Goal: Information Seeking & Learning: Find specific fact

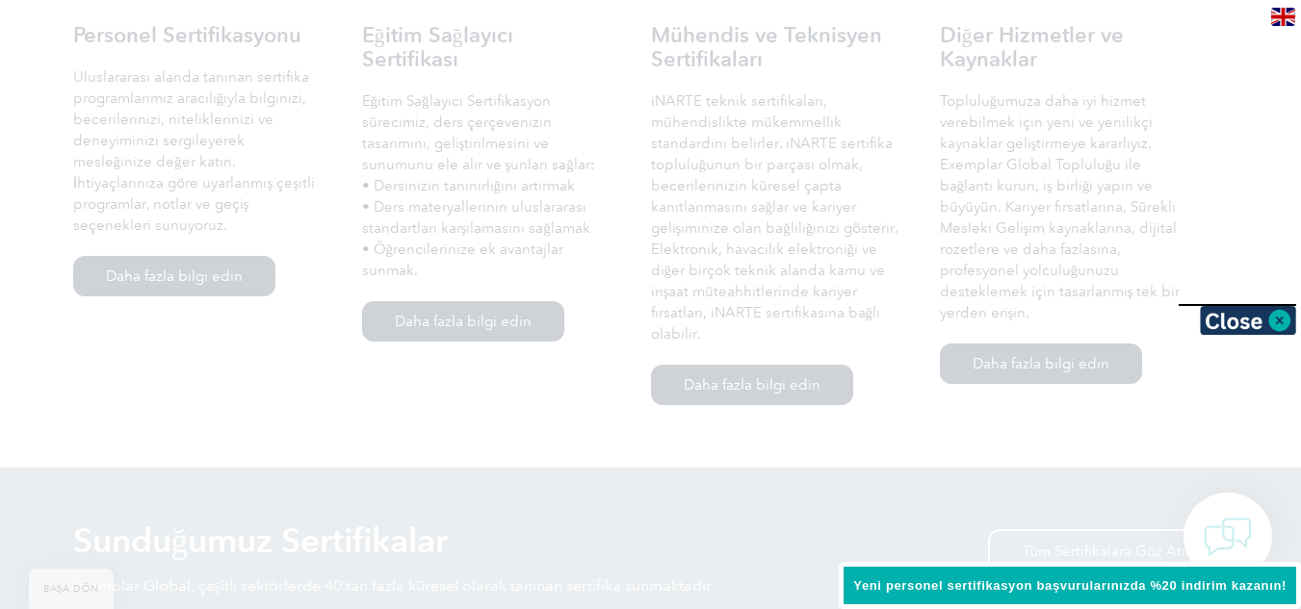
scroll to position [1444, 0]
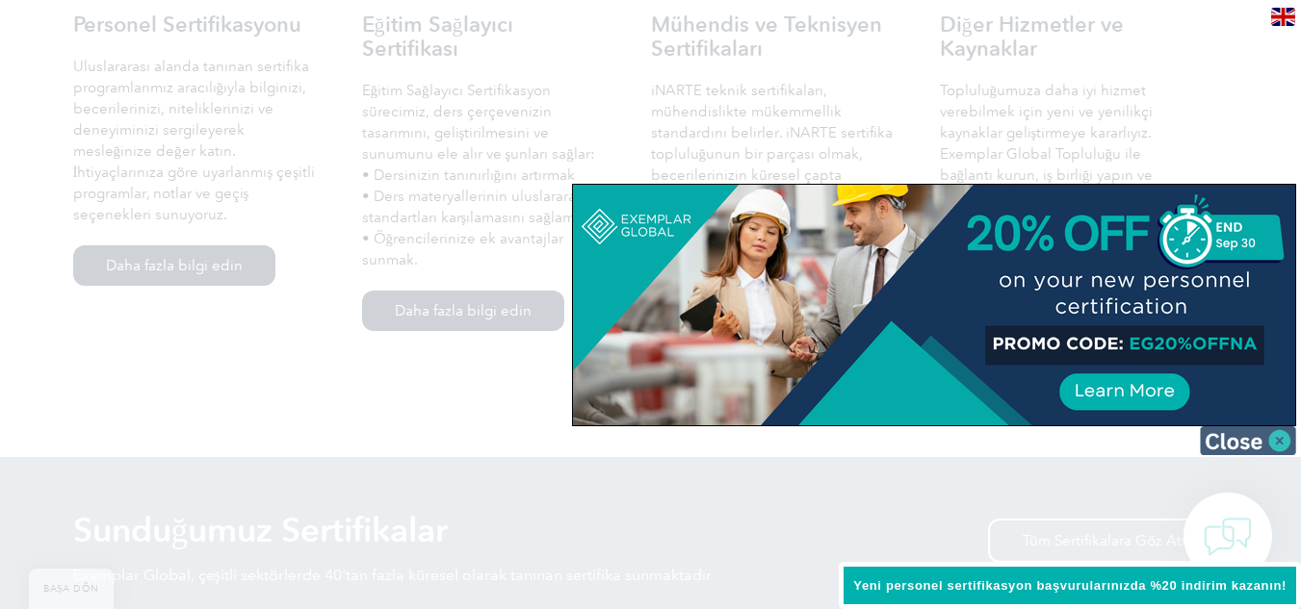
click at [1239, 451] on img at bounding box center [1248, 441] width 96 height 29
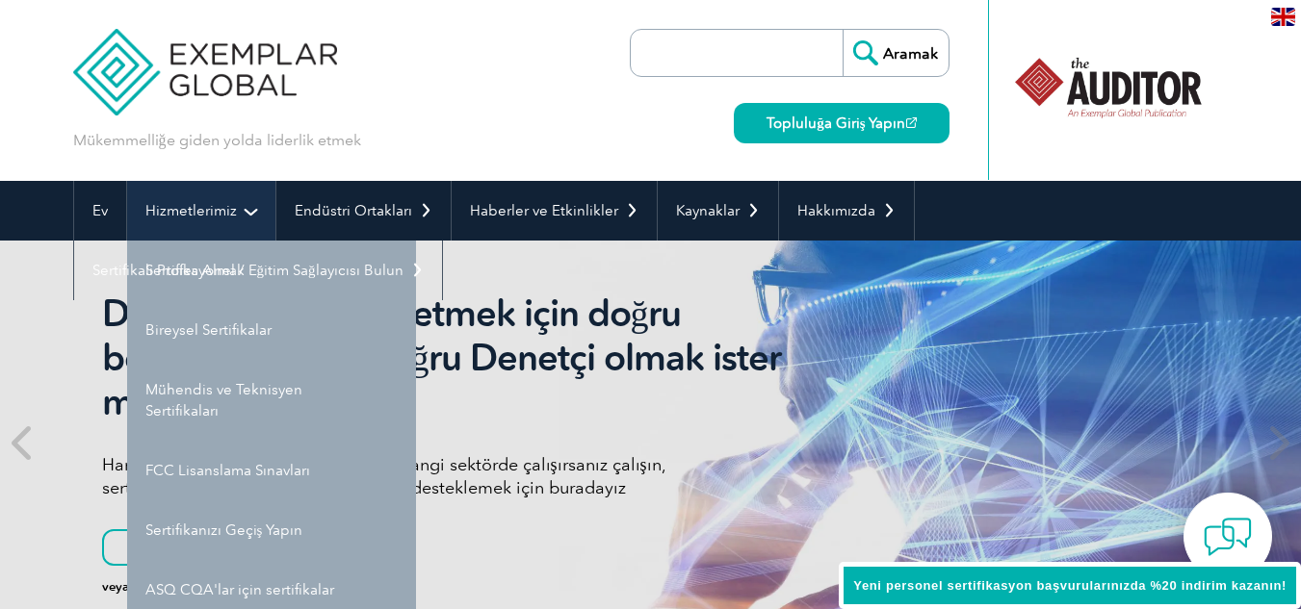
scroll to position [96, 0]
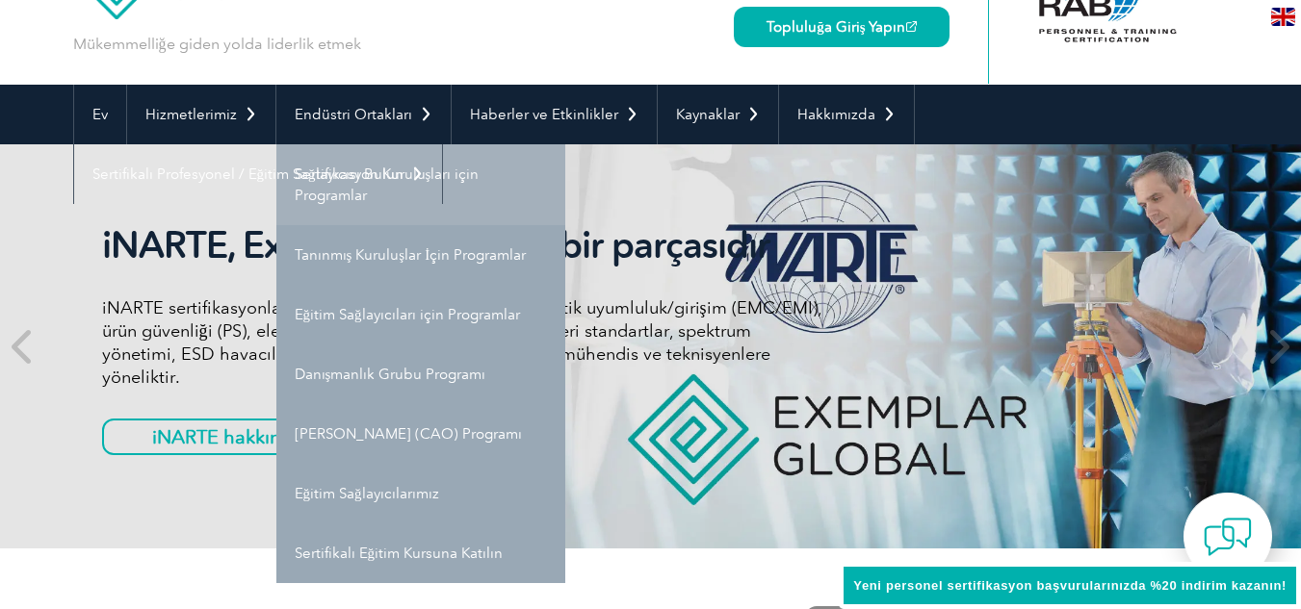
click at [461, 168] on font "Sertifikasyon Kuruluşları için Programlar" at bounding box center [387, 185] width 185 height 39
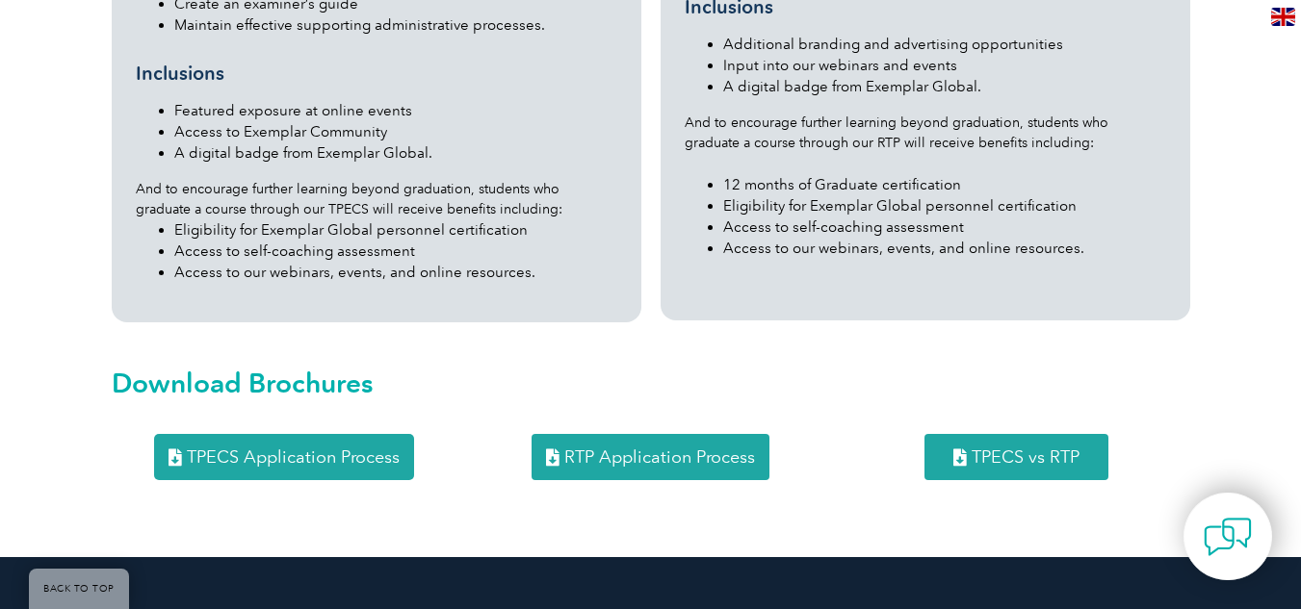
scroll to position [2386, 0]
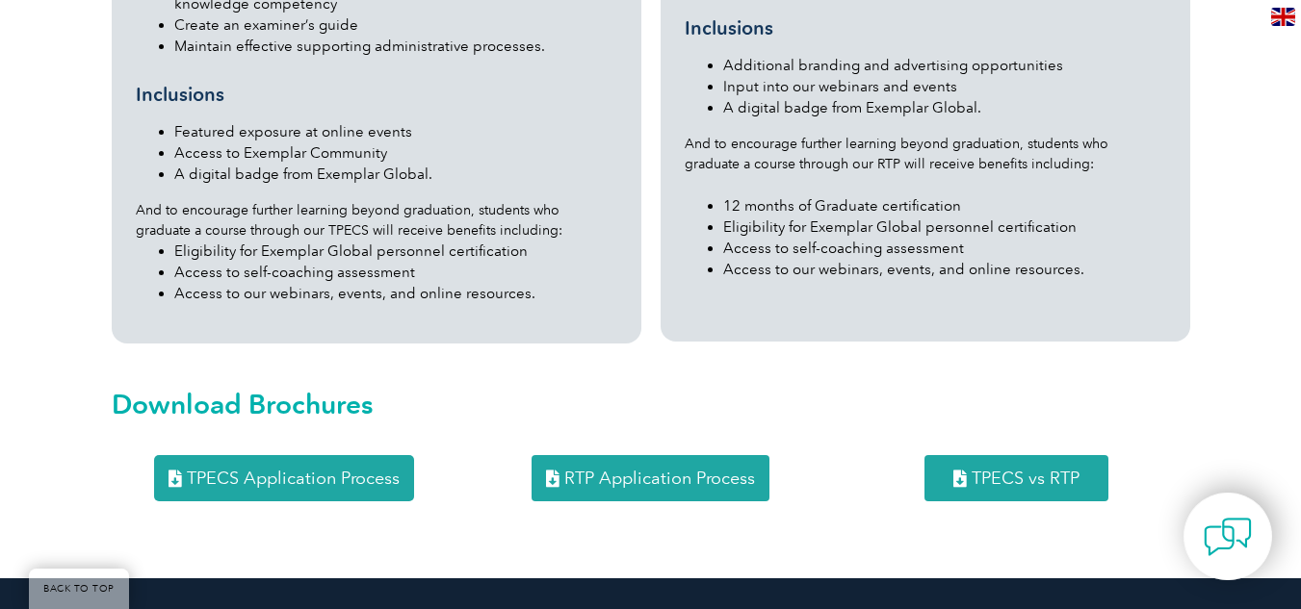
click at [334, 470] on span "TPECS Application Process" at bounding box center [293, 478] width 213 height 17
click at [644, 470] on span "RTP Application Process" at bounding box center [659, 478] width 191 height 17
click at [1016, 470] on span "TPECS vs RTP" at bounding box center [1025, 478] width 108 height 17
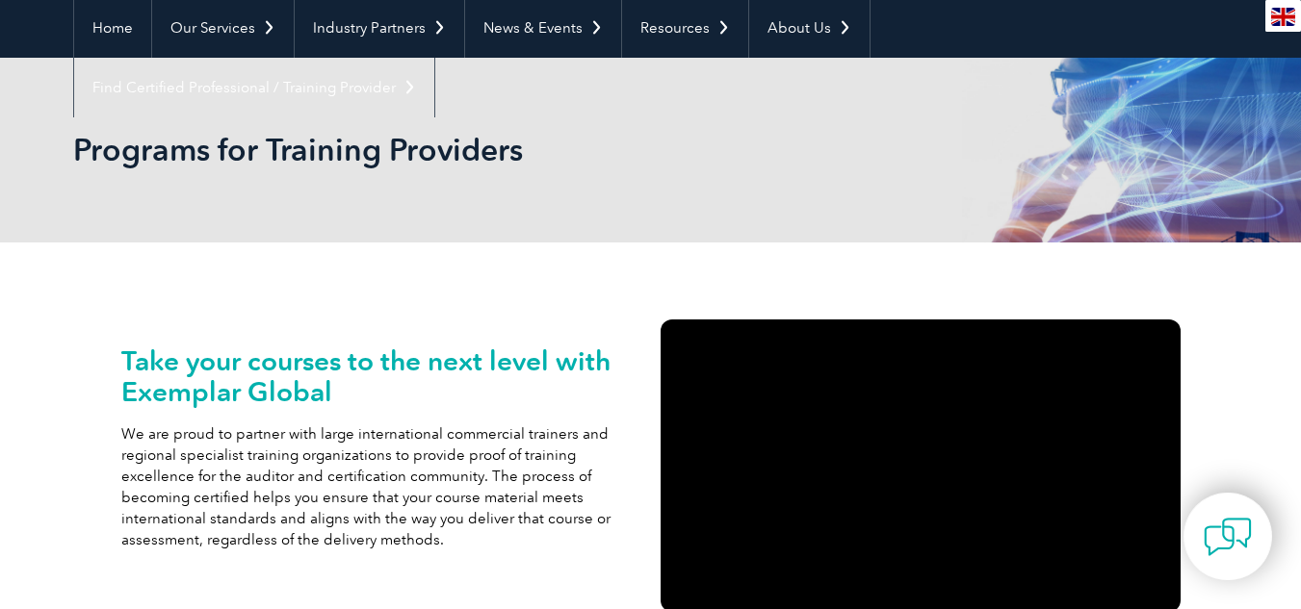
scroll to position [0, 0]
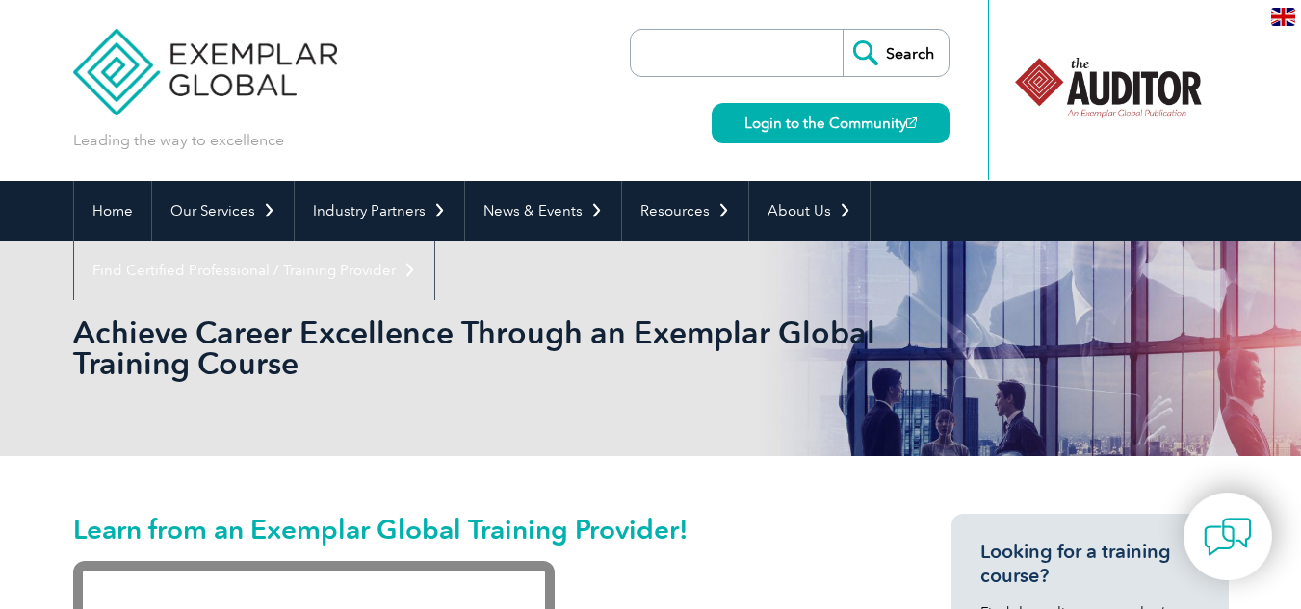
click at [175, 50] on img at bounding box center [205, 58] width 265 height 116
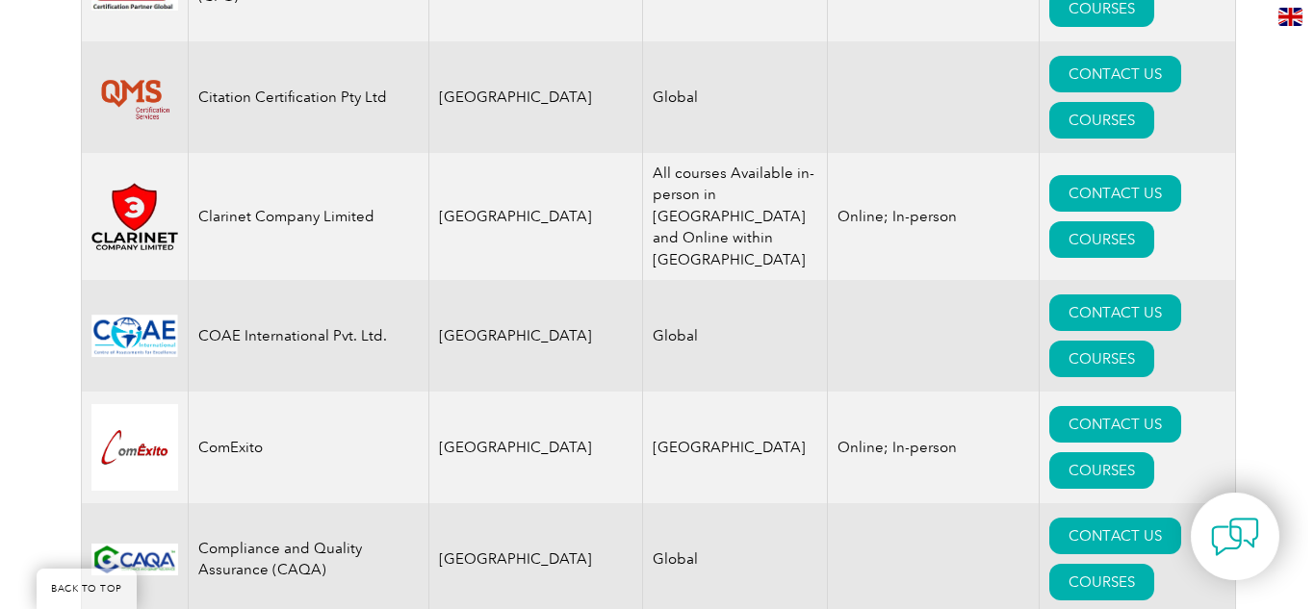
scroll to position [6162, 0]
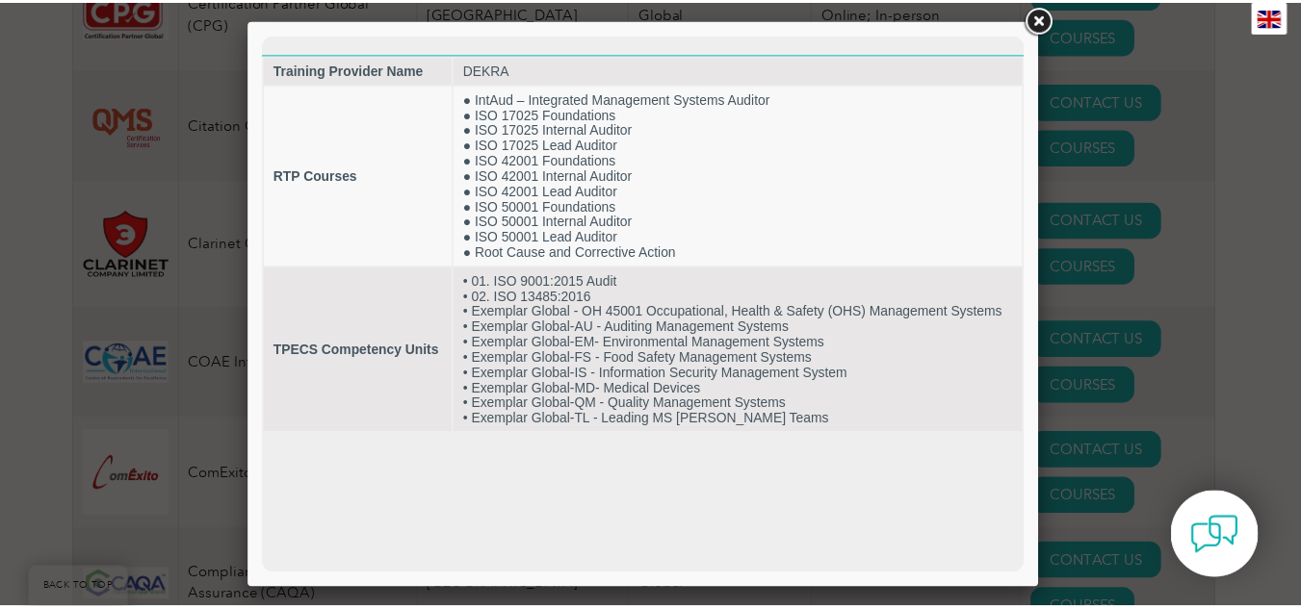
scroll to position [0, 0]
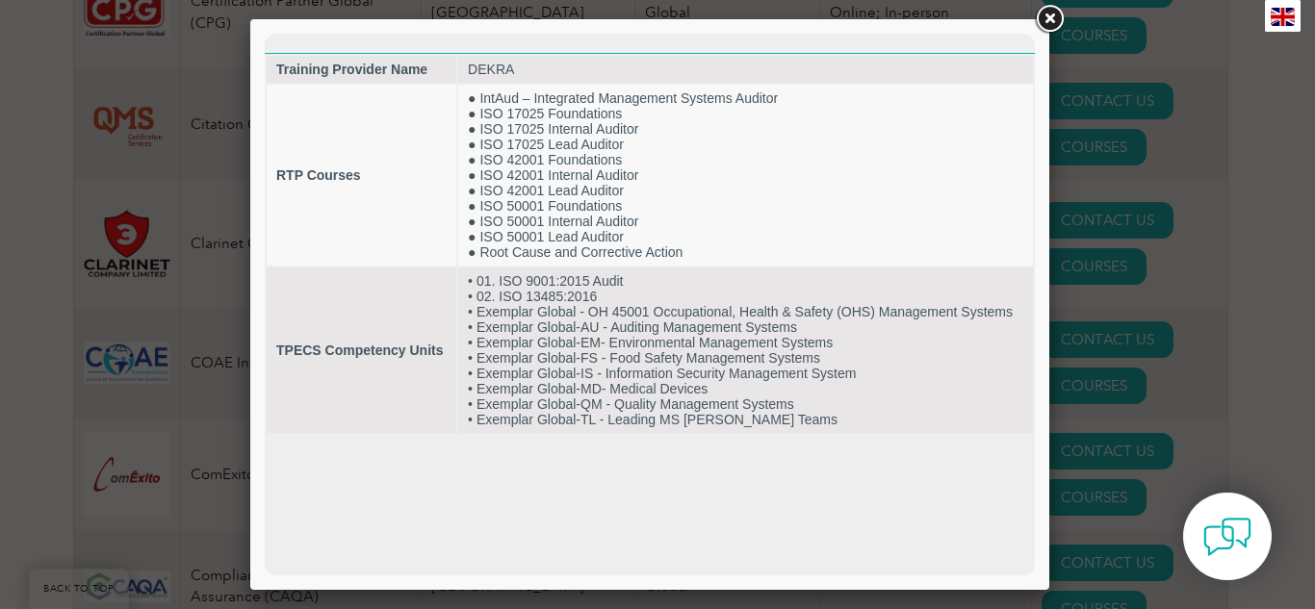
click at [1048, 20] on link at bounding box center [1049, 19] width 35 height 35
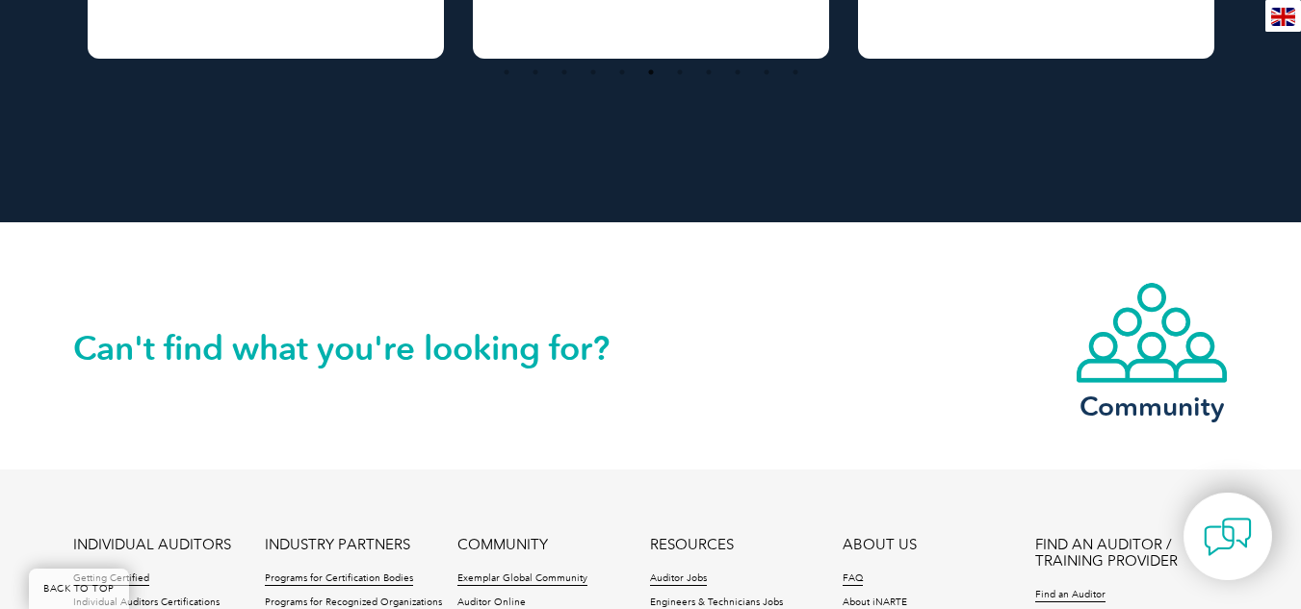
scroll to position [3947, 0]
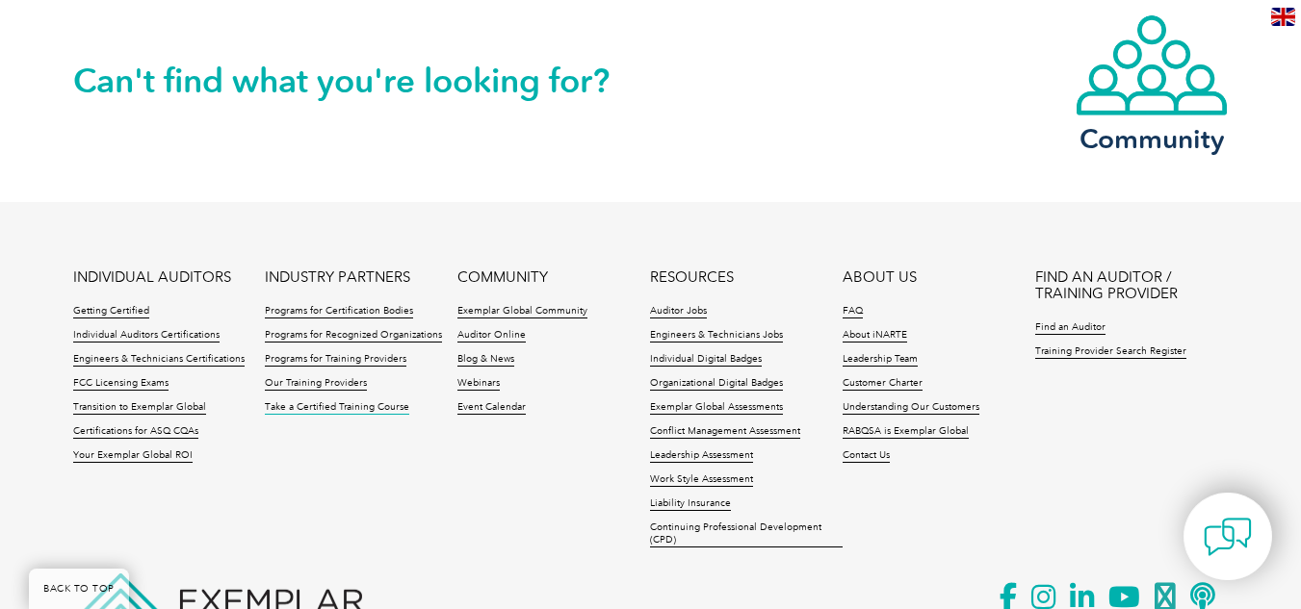
click at [356, 401] on link "Take a Certified Training Course" at bounding box center [337, 407] width 144 height 13
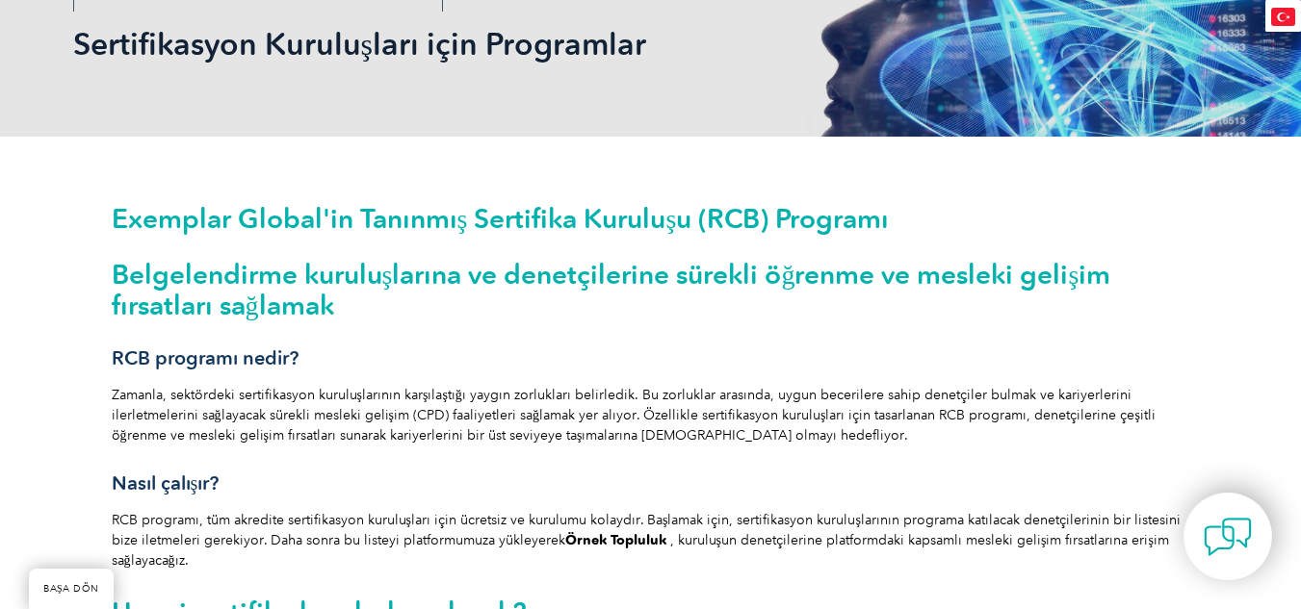
scroll to position [481, 0]
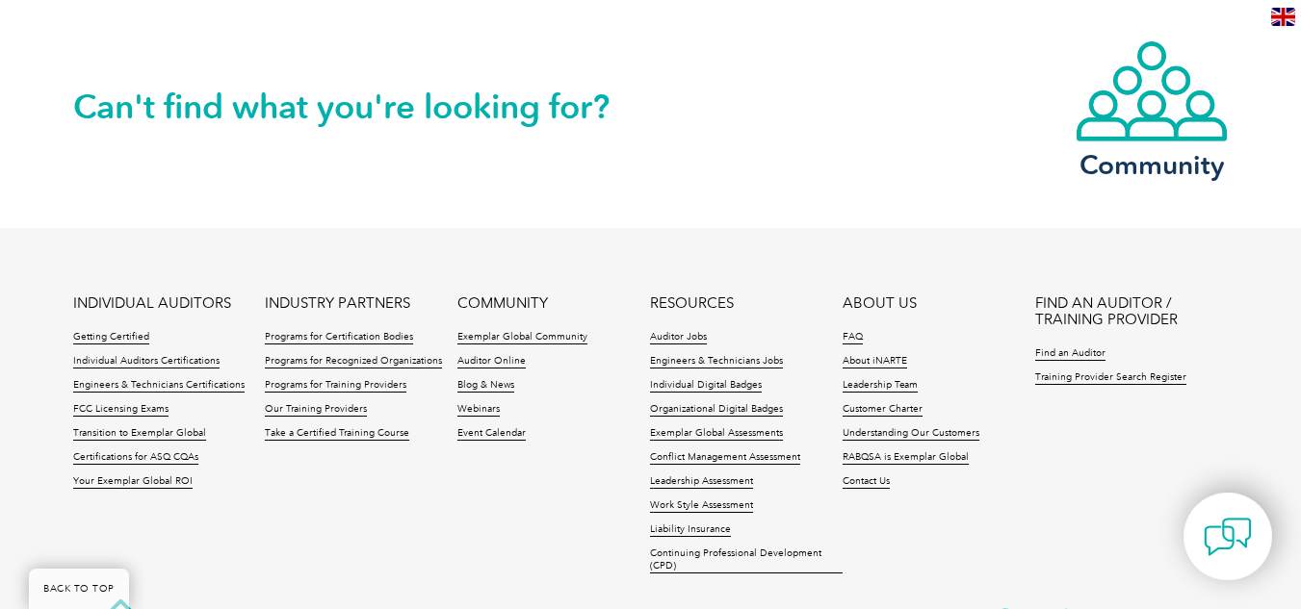
scroll to position [2118, 0]
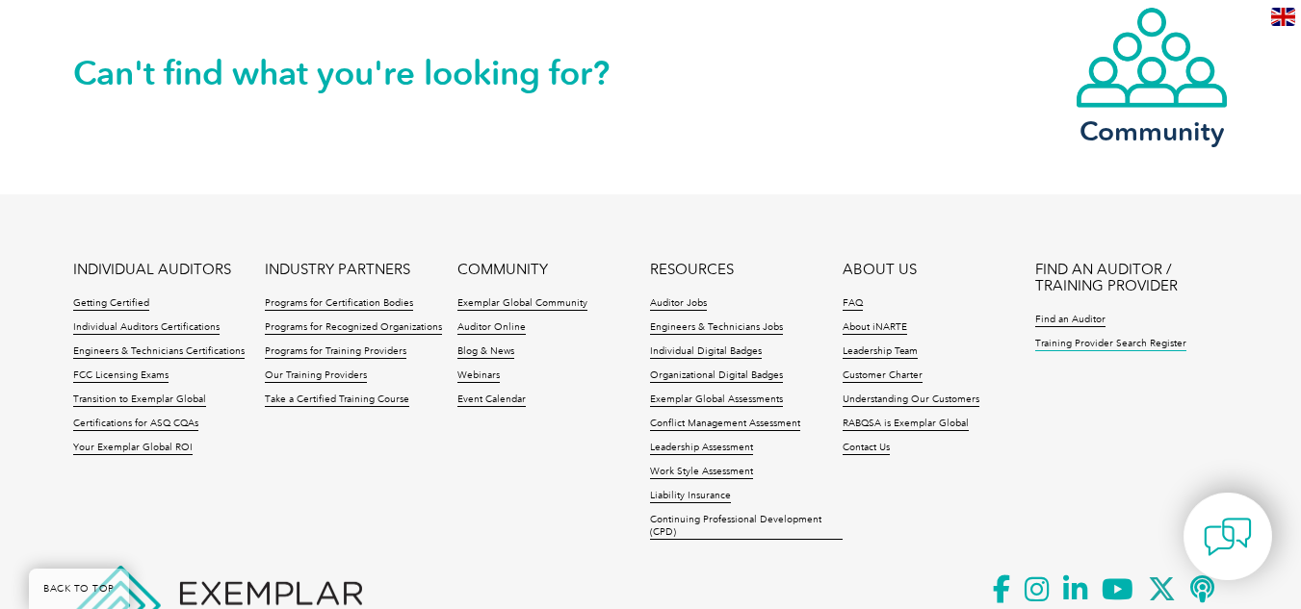
click at [1125, 343] on link "Training Provider Search Register" at bounding box center [1110, 344] width 151 height 13
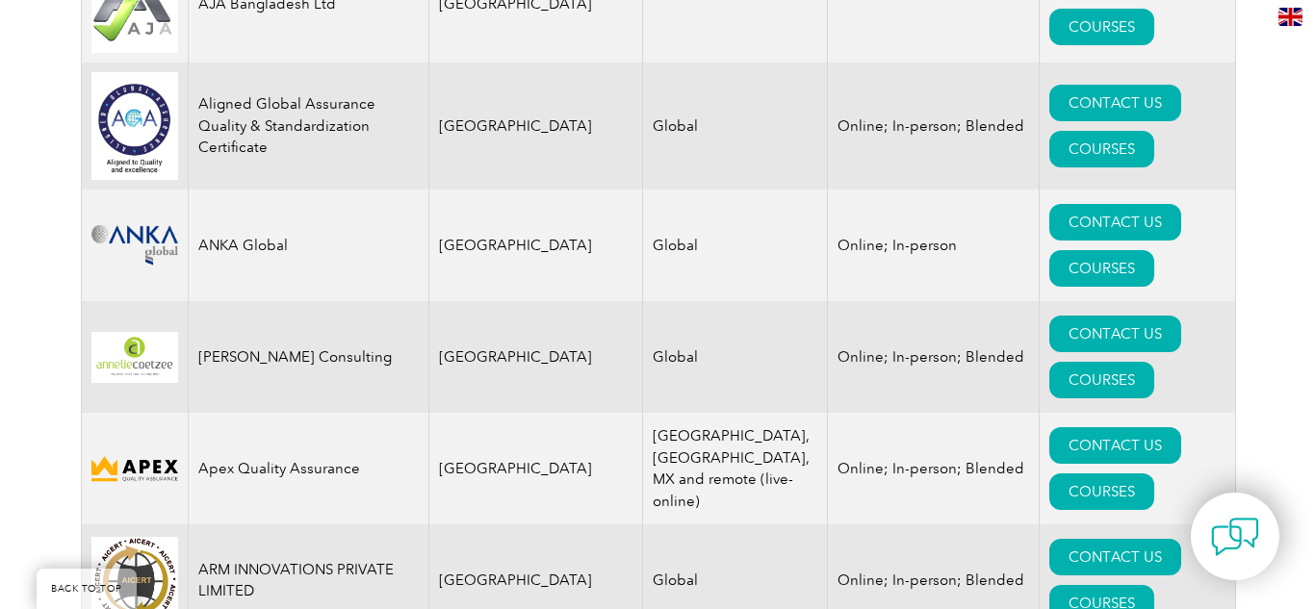
scroll to position [2311, 0]
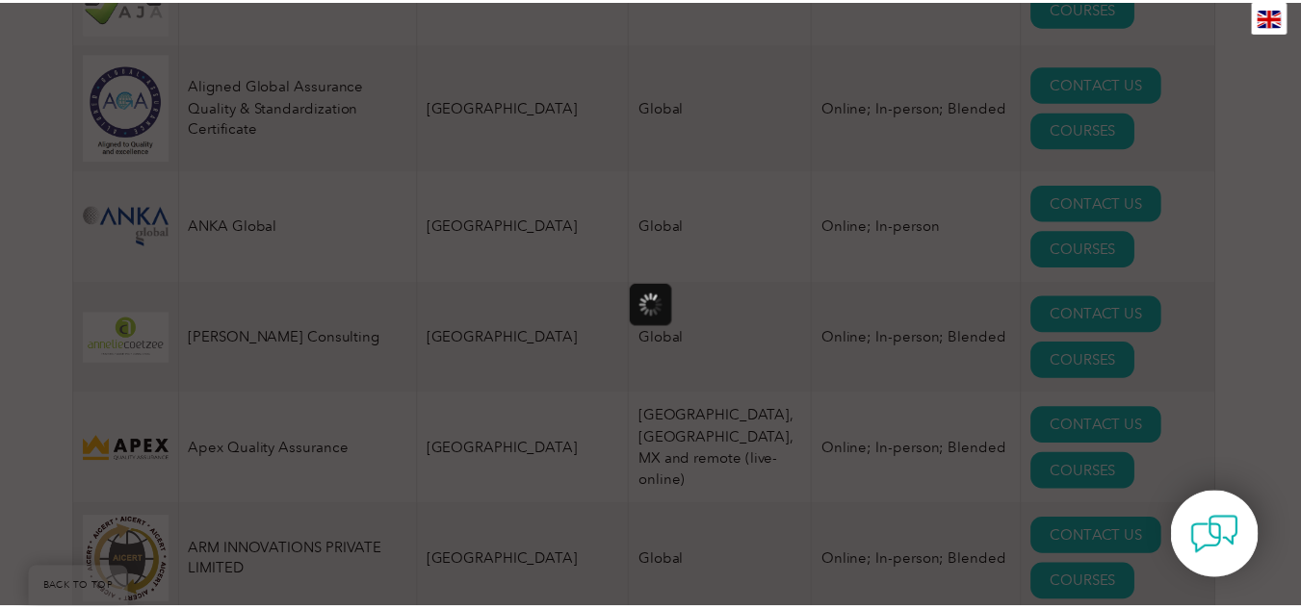
scroll to position [0, 0]
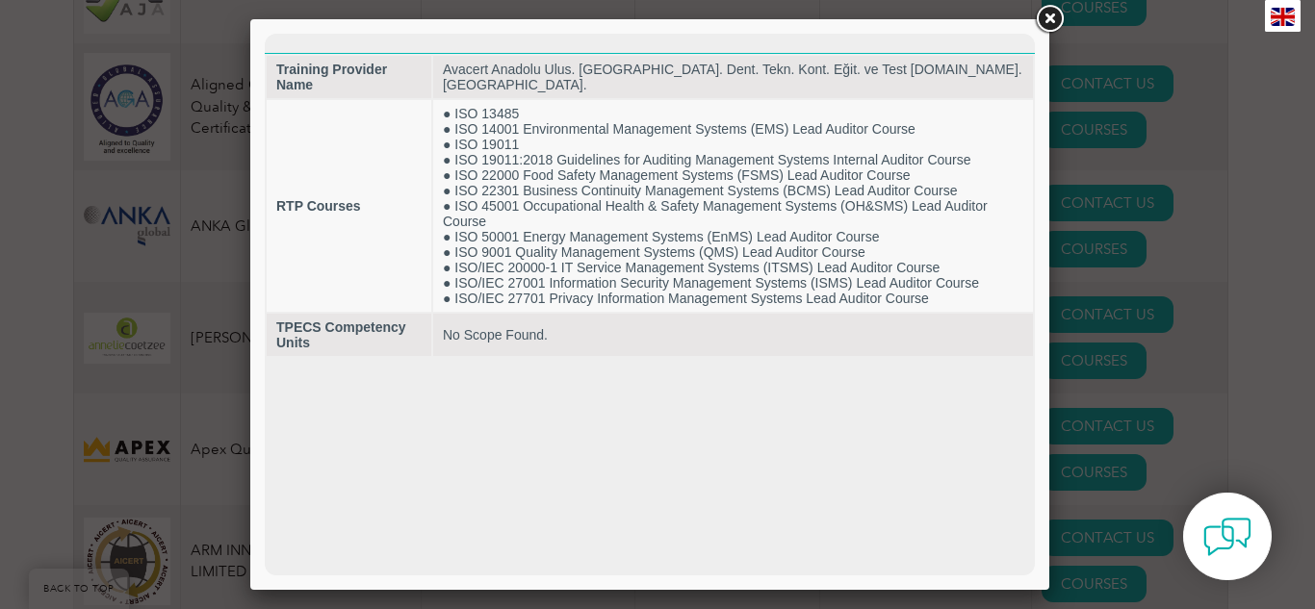
click at [1049, 23] on link at bounding box center [1049, 19] width 35 height 35
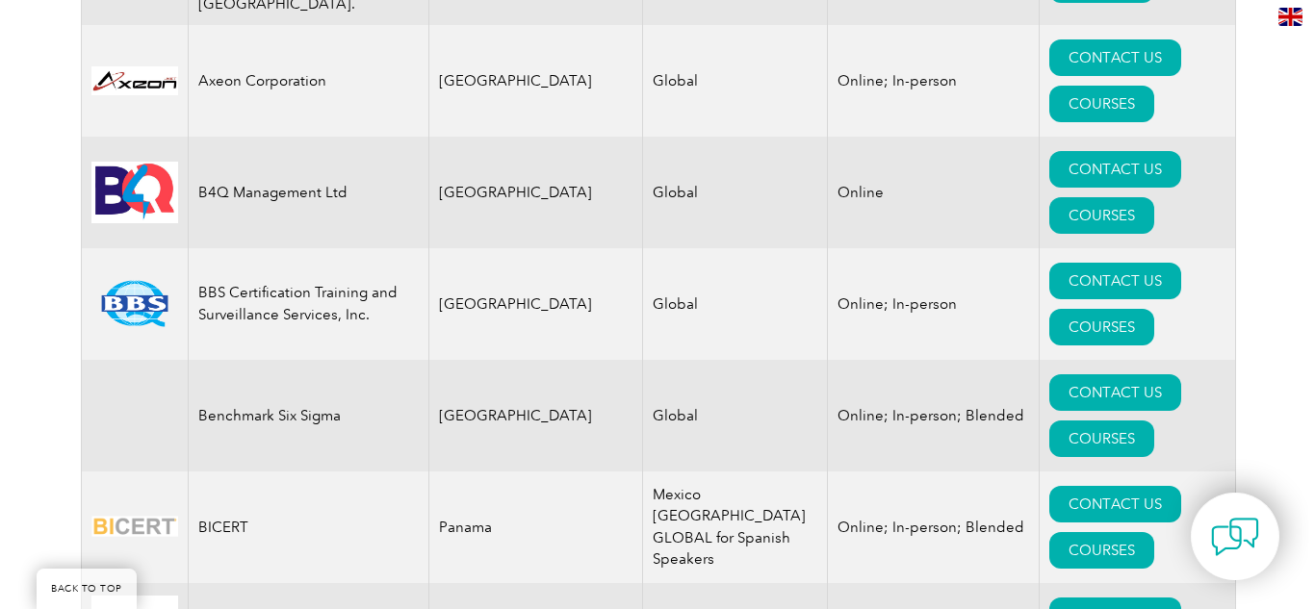
scroll to position [3466, 0]
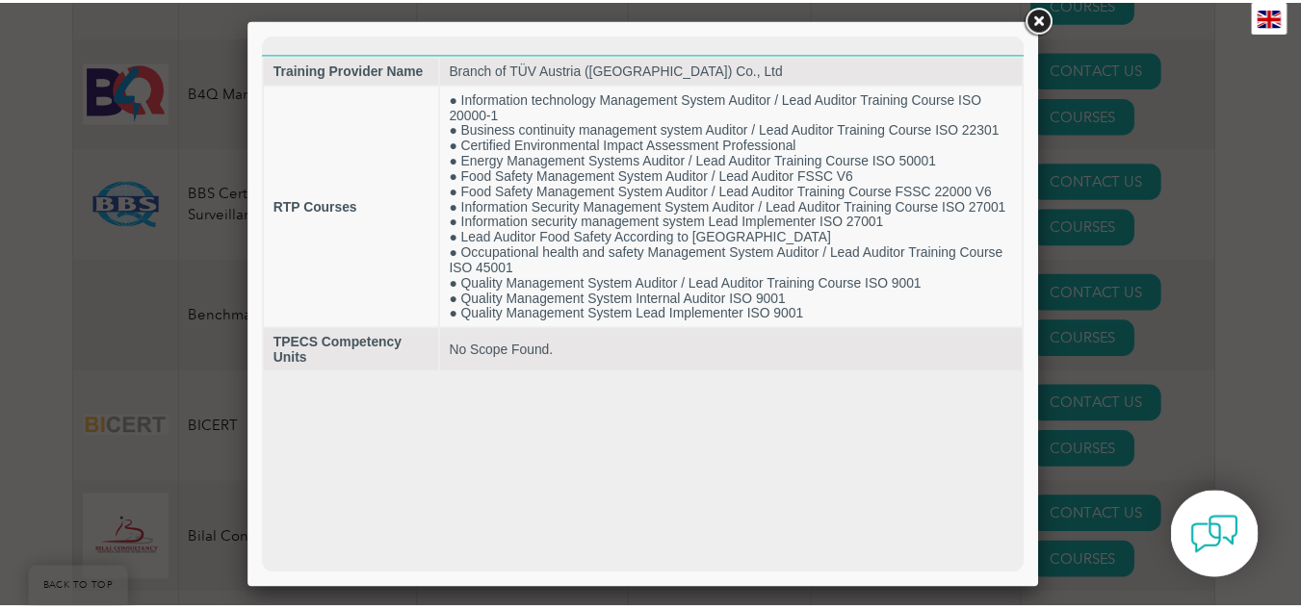
scroll to position [0, 0]
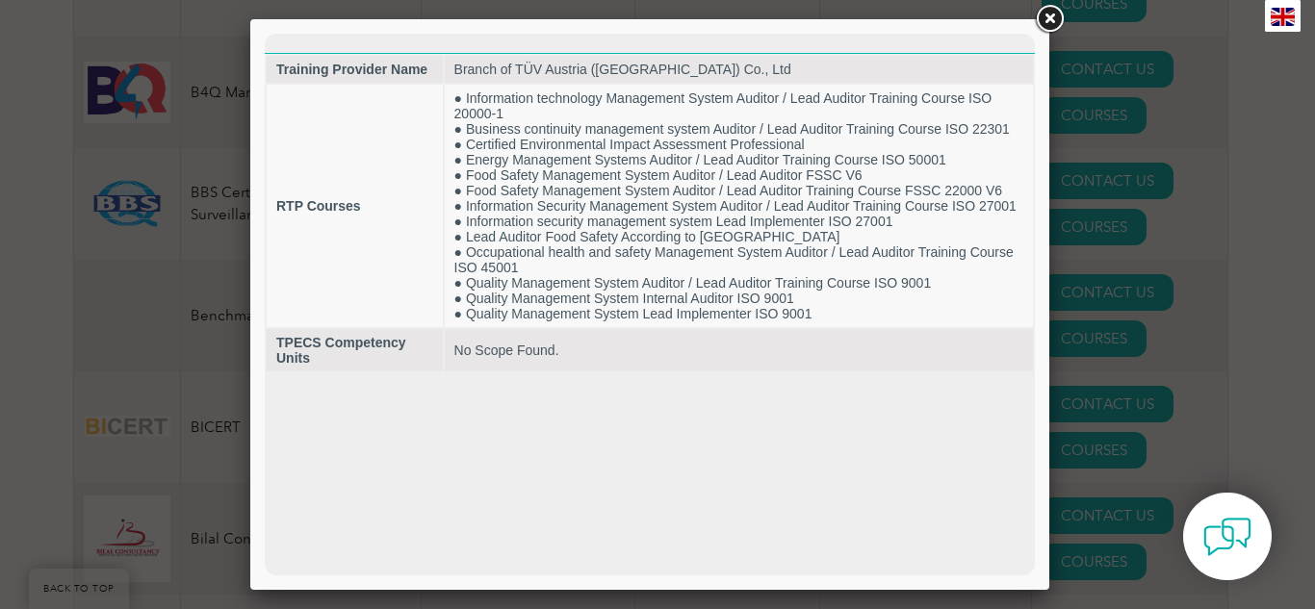
click at [1038, 20] on link at bounding box center [1049, 19] width 35 height 35
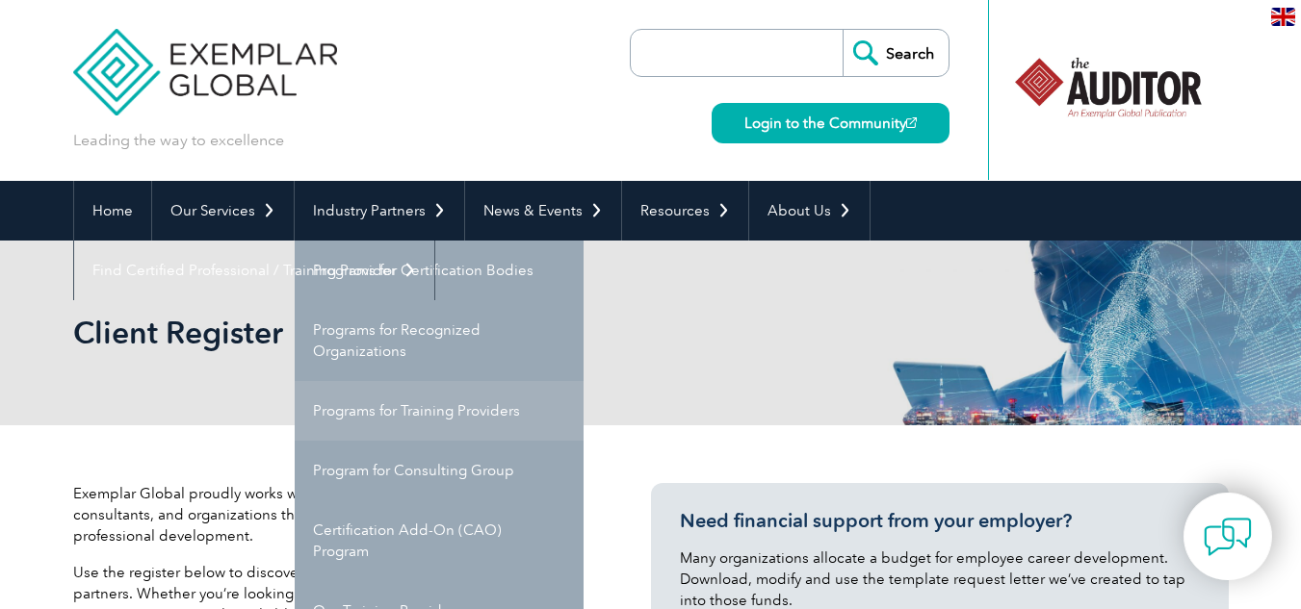
click at [380, 404] on link "Programs for Training Providers" at bounding box center [439, 411] width 289 height 60
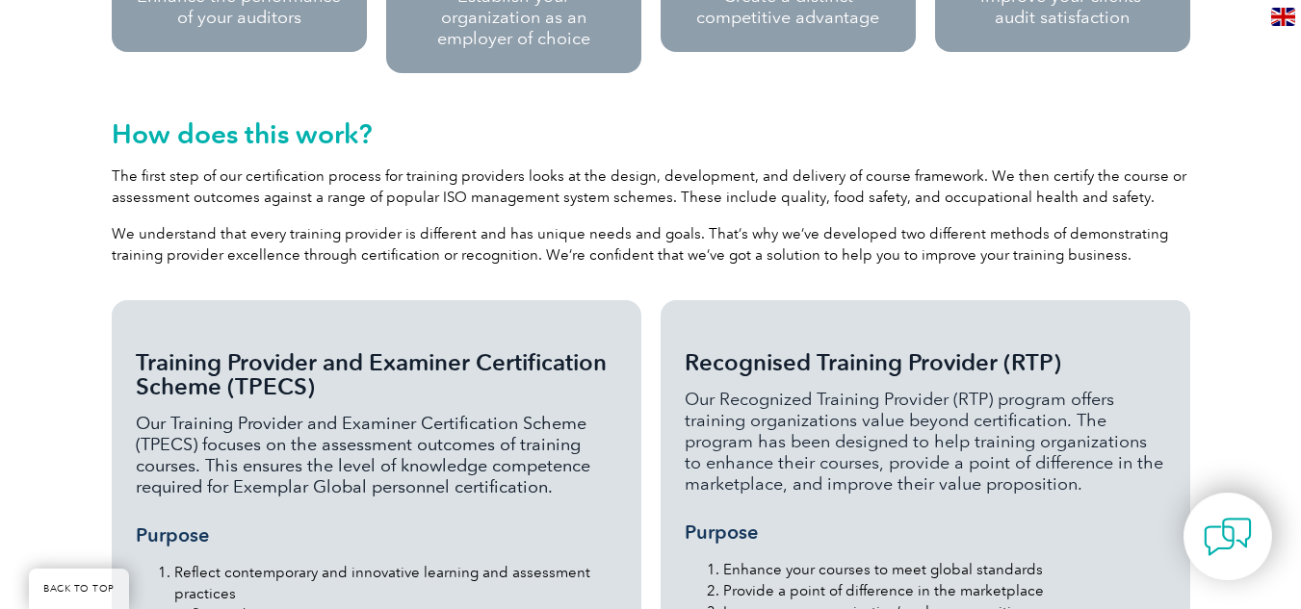
scroll to position [1637, 0]
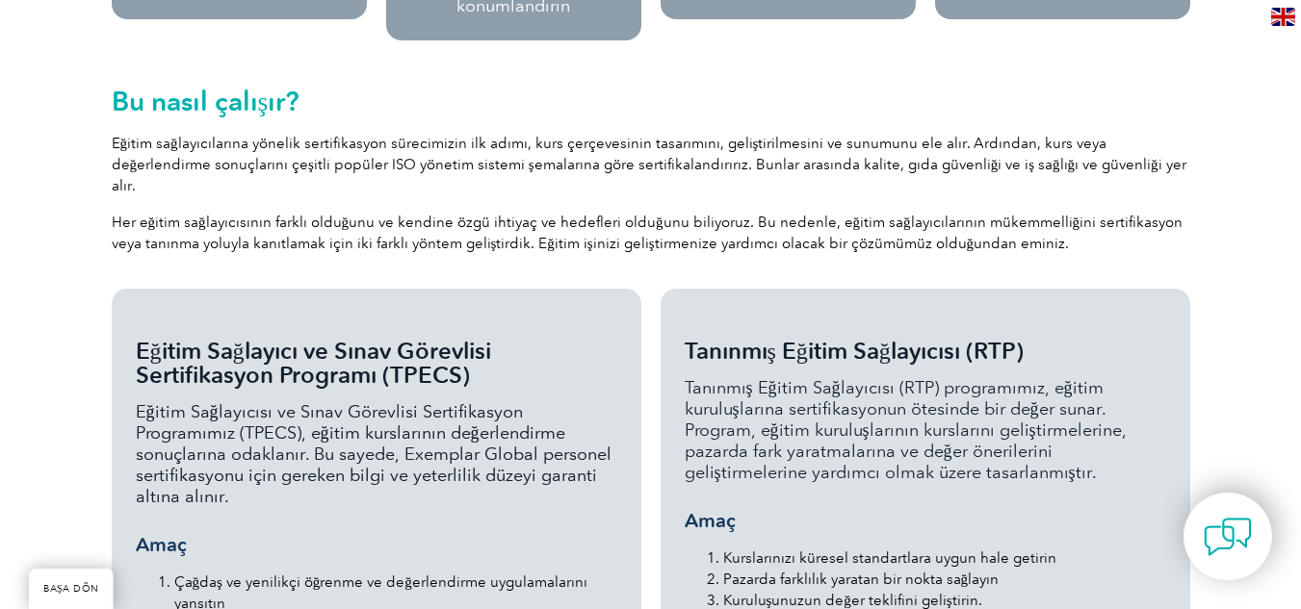
click at [242, 167] on font "Eğitim sağlayıcılarına yönelik sertifikasyon sürecimizin ilk adımı, kurs çerçev…" at bounding box center [649, 165] width 1074 height 60
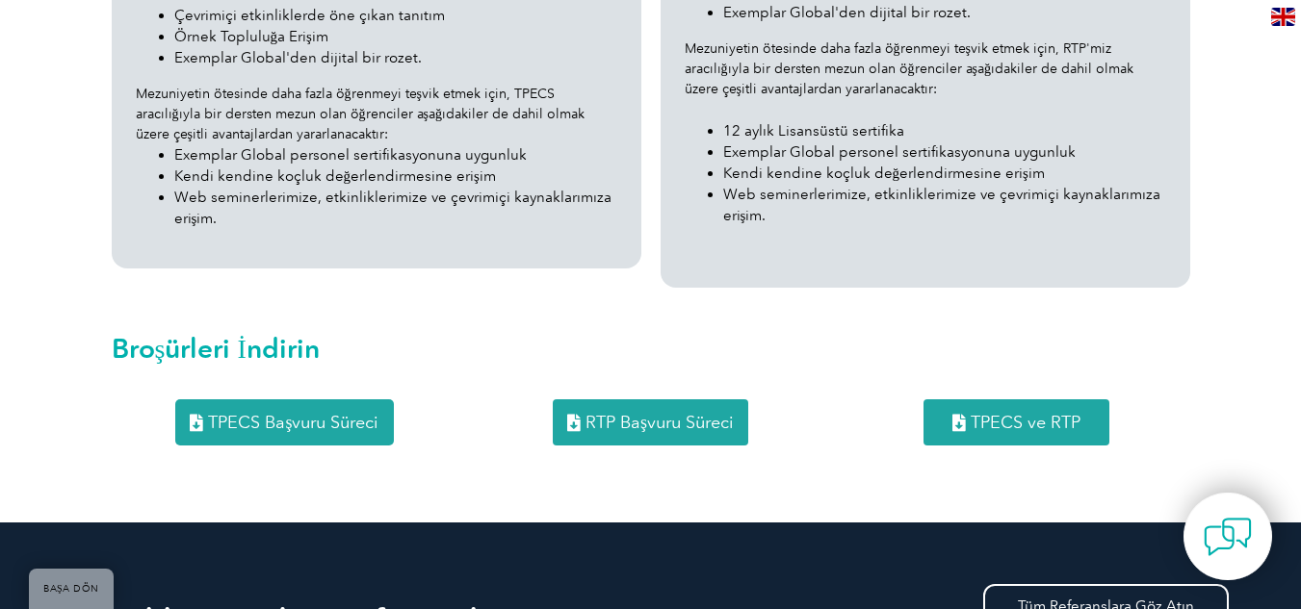
scroll to position [2503, 0]
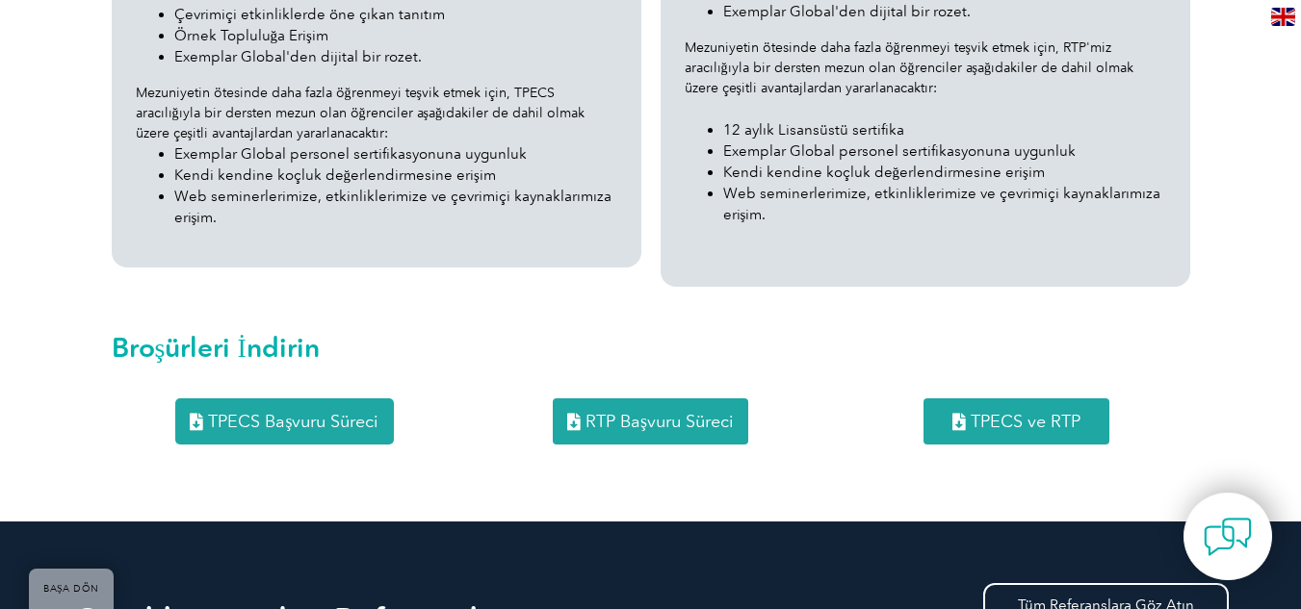
click at [706, 411] on font "RTP Başvuru Süreci" at bounding box center [659, 421] width 148 height 21
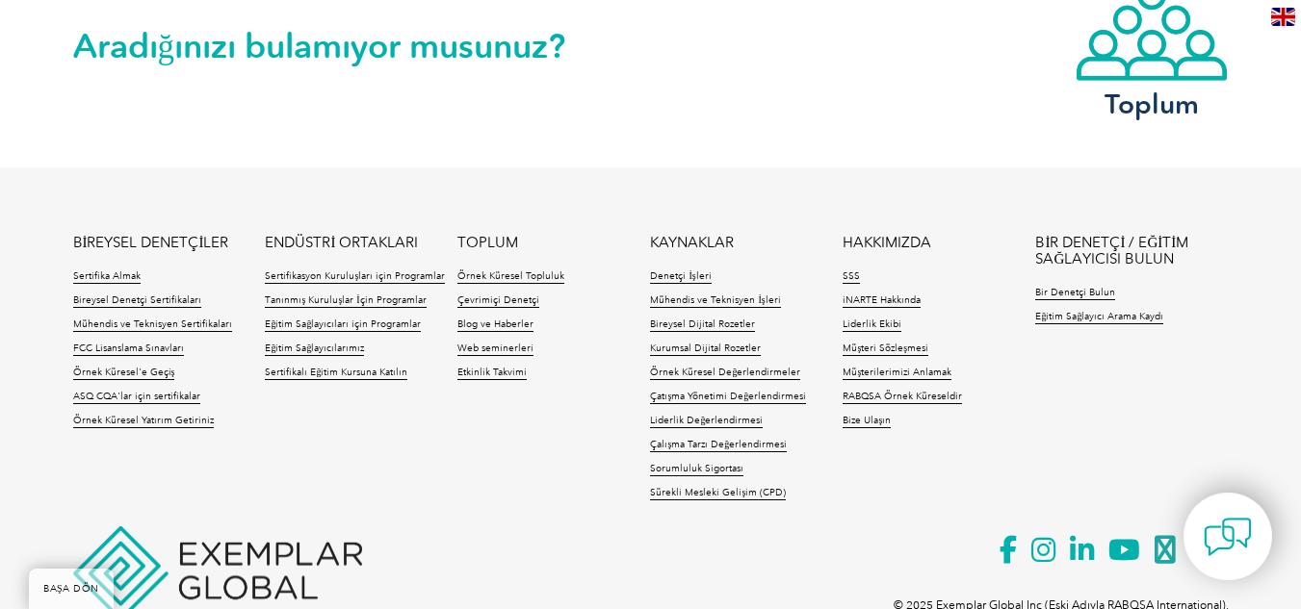
scroll to position [4044, 0]
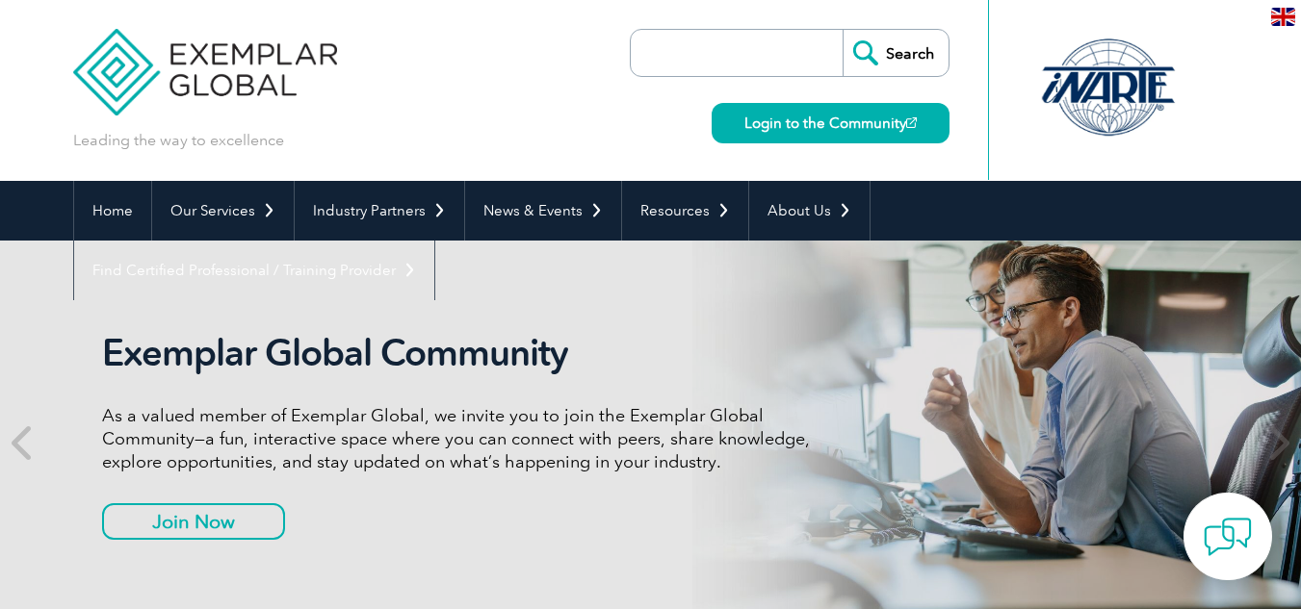
click at [791, 61] on input "search" at bounding box center [741, 53] width 202 height 46
type input "fee"
click at [842, 30] on input "Search" at bounding box center [895, 53] width 106 height 46
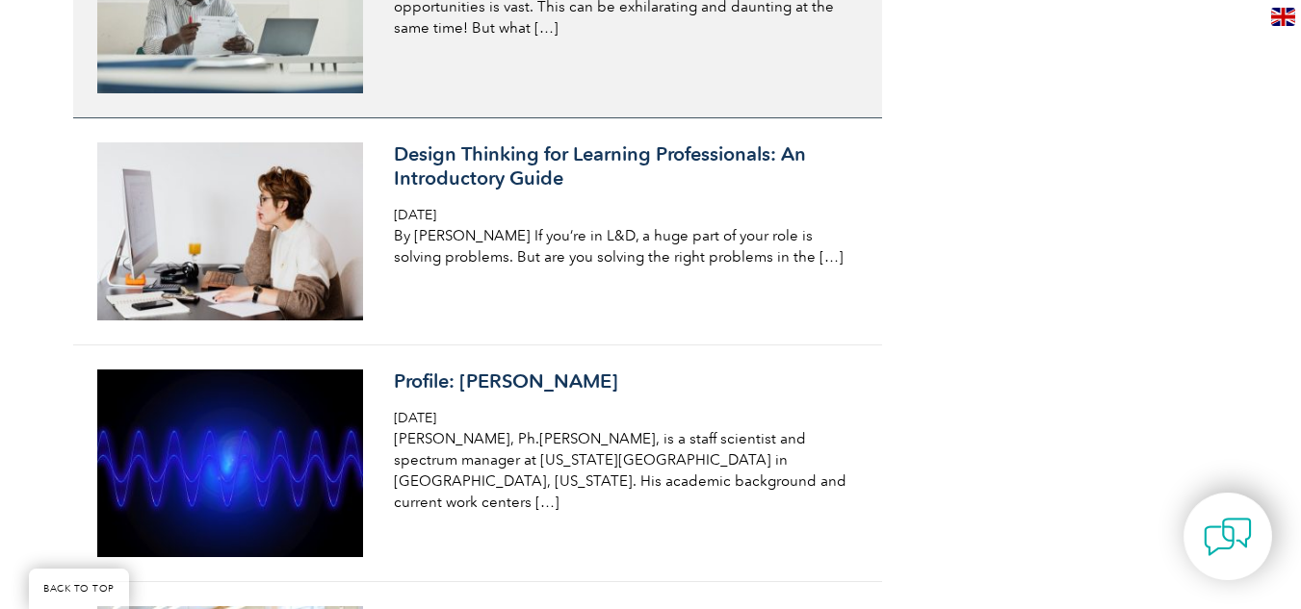
scroll to position [3273, 0]
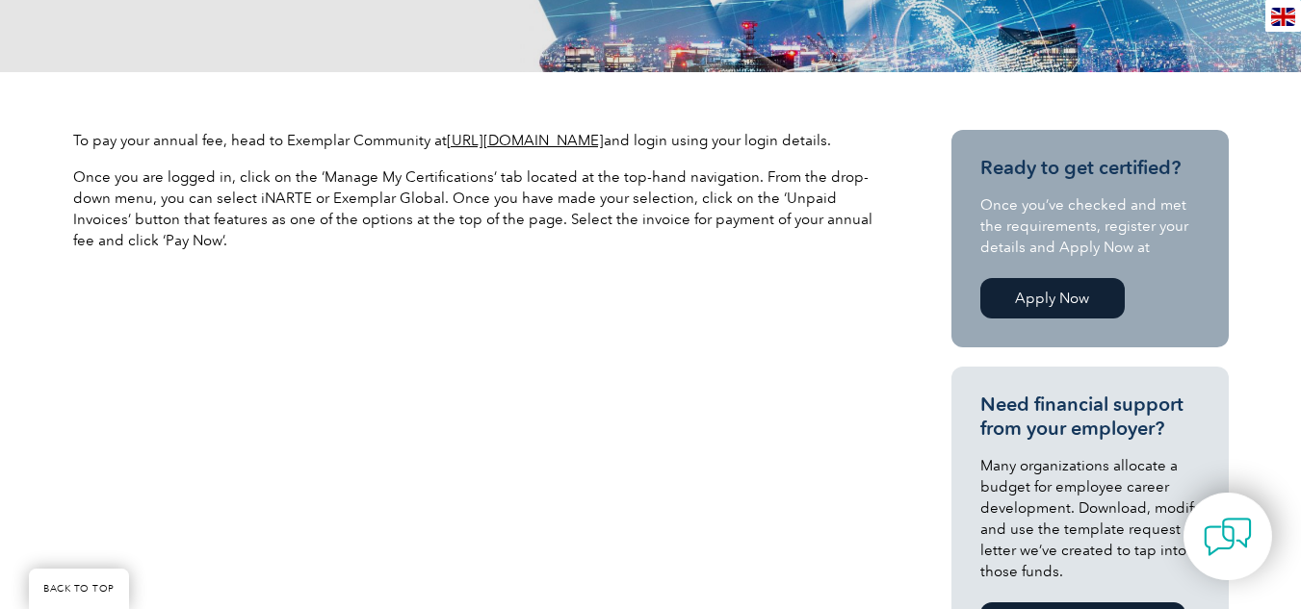
scroll to position [578, 0]
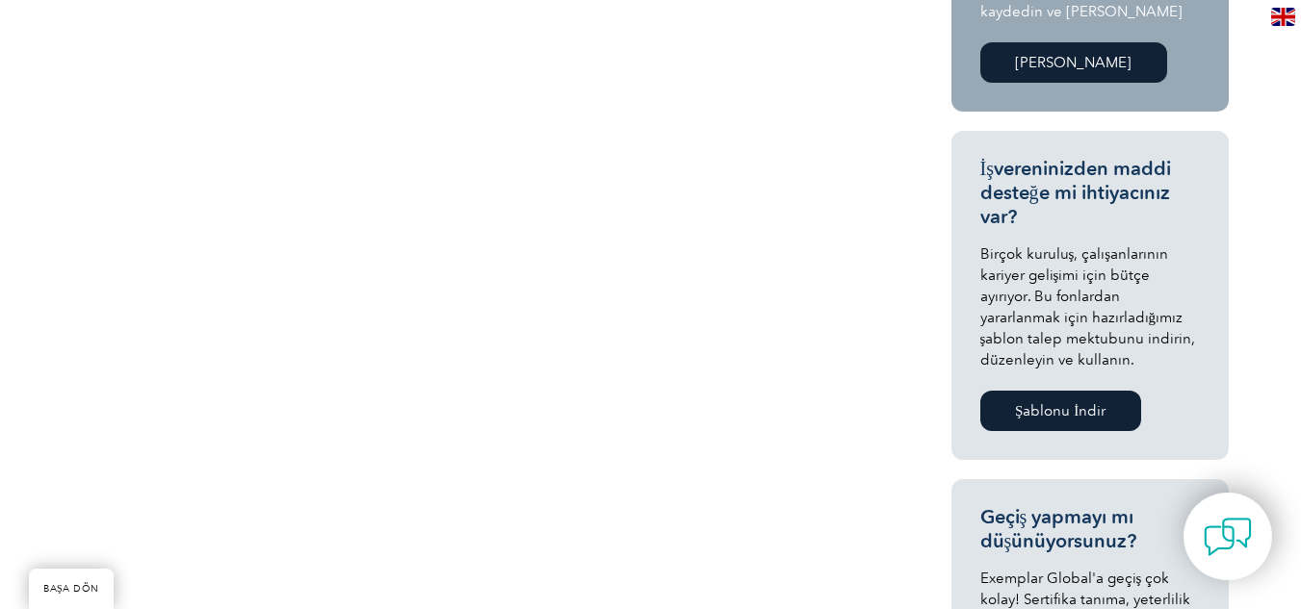
scroll to position [481, 0]
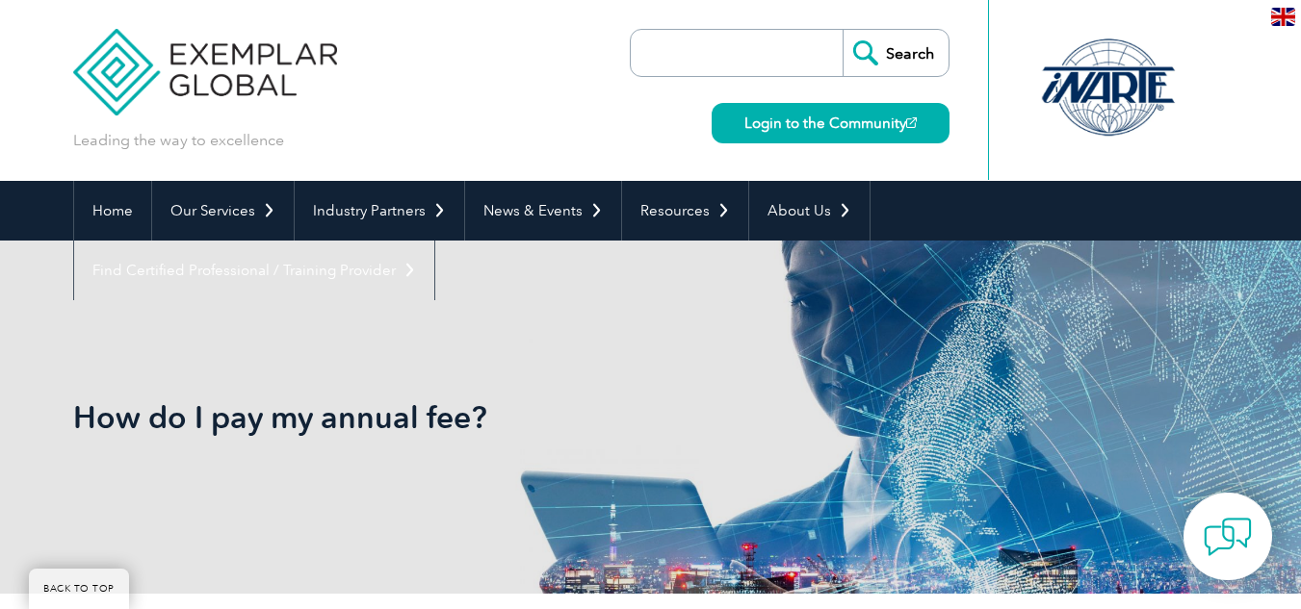
scroll to position [481, 0]
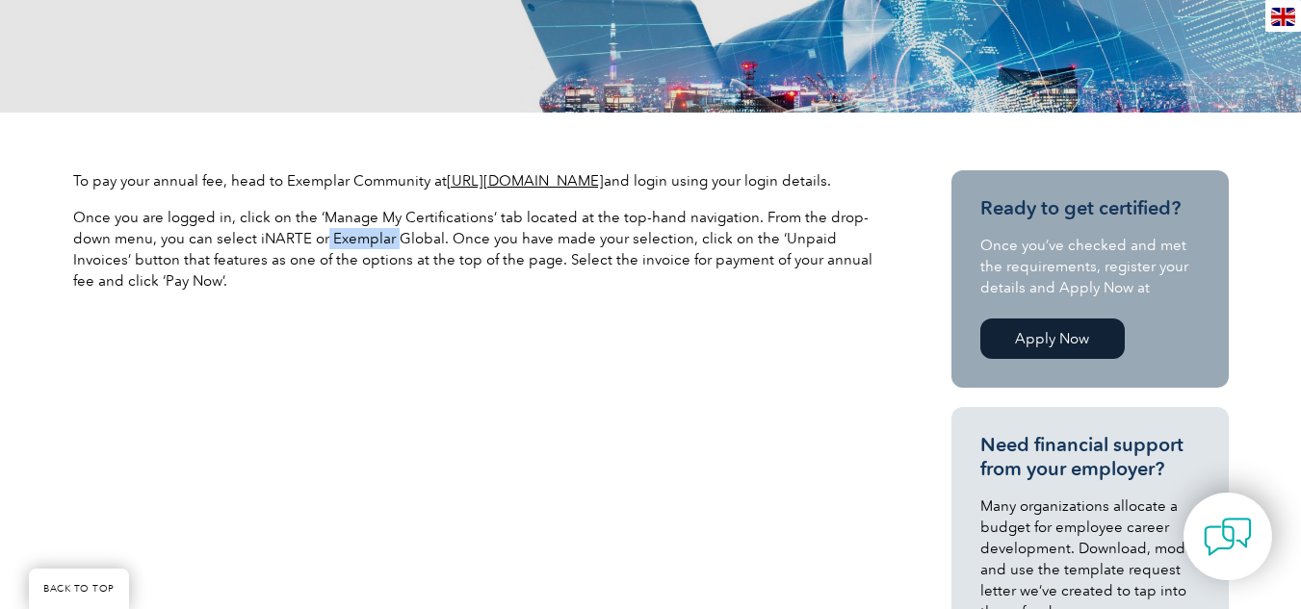
drag, startPoint x: 323, startPoint y: 263, endPoint x: 396, endPoint y: 262, distance: 72.2
click at [396, 262] on p "Once you are logged in, click on the ‘Manage My Certifications’ tab located at …" at bounding box center [477, 249] width 809 height 85
drag, startPoint x: 435, startPoint y: 261, endPoint x: 330, endPoint y: 257, distance: 105.0
click at [330, 257] on p "Once you are logged in, click on the ‘Manage My Certifications’ tab located at …" at bounding box center [477, 249] width 809 height 85
copy p "Exemplar Global"
